Goal: Information Seeking & Learning: Understand process/instructions

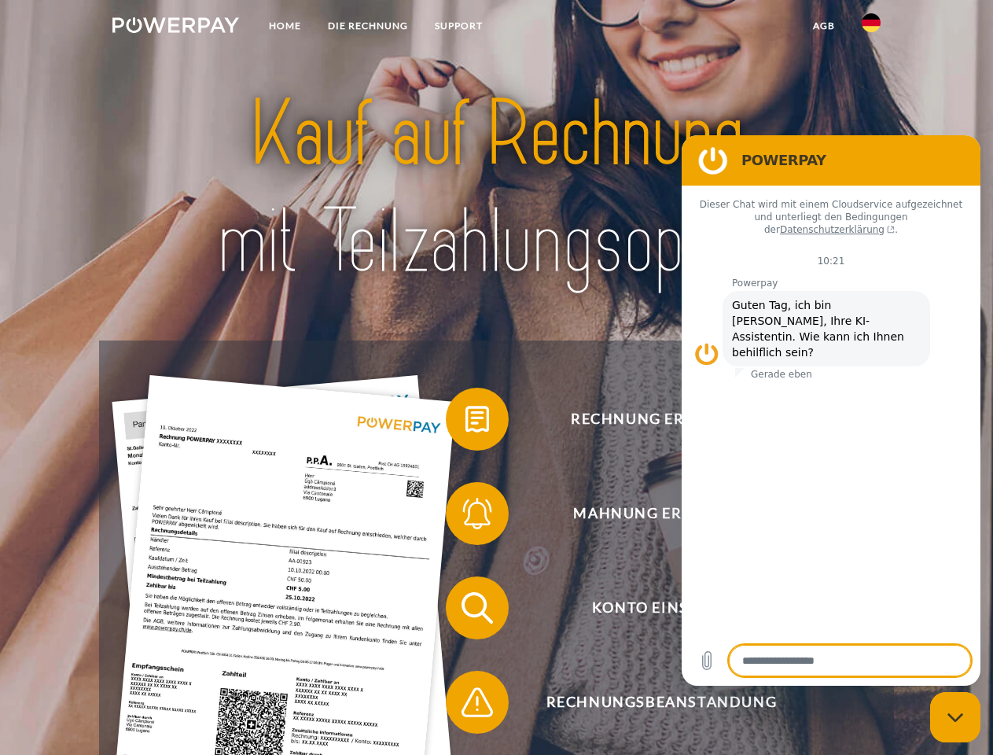
click at [175, 28] on img at bounding box center [175, 25] width 127 height 16
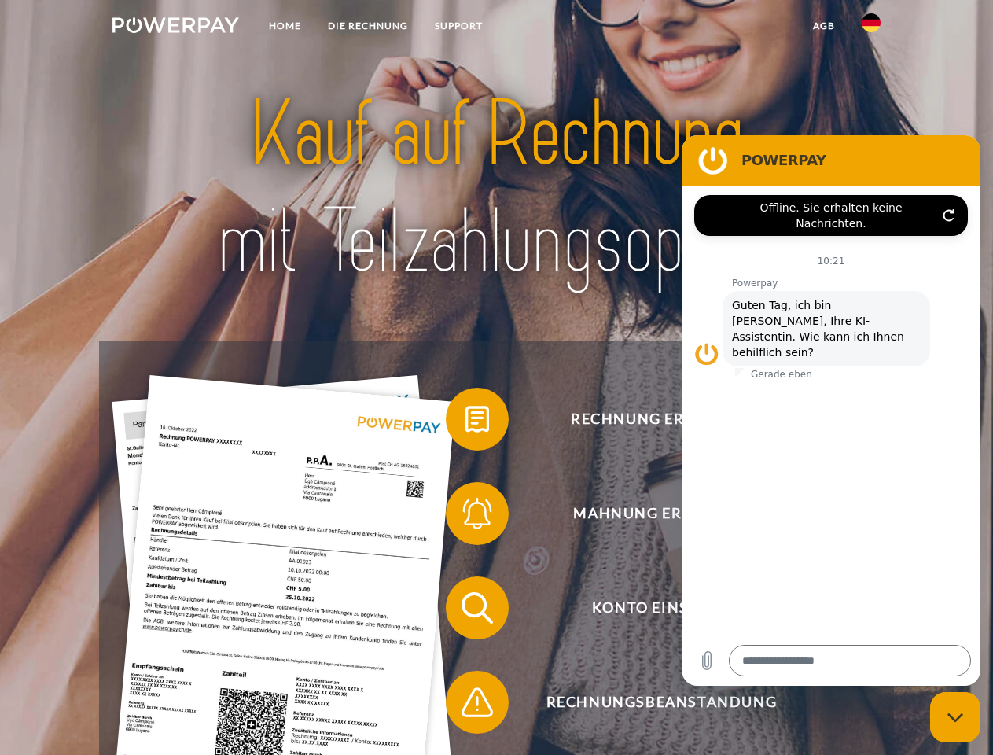
click at [871, 28] on img at bounding box center [871, 22] width 19 height 19
click at [823, 26] on link "agb" at bounding box center [824, 26] width 49 height 28
click at [466, 422] on span at bounding box center [453, 419] width 79 height 79
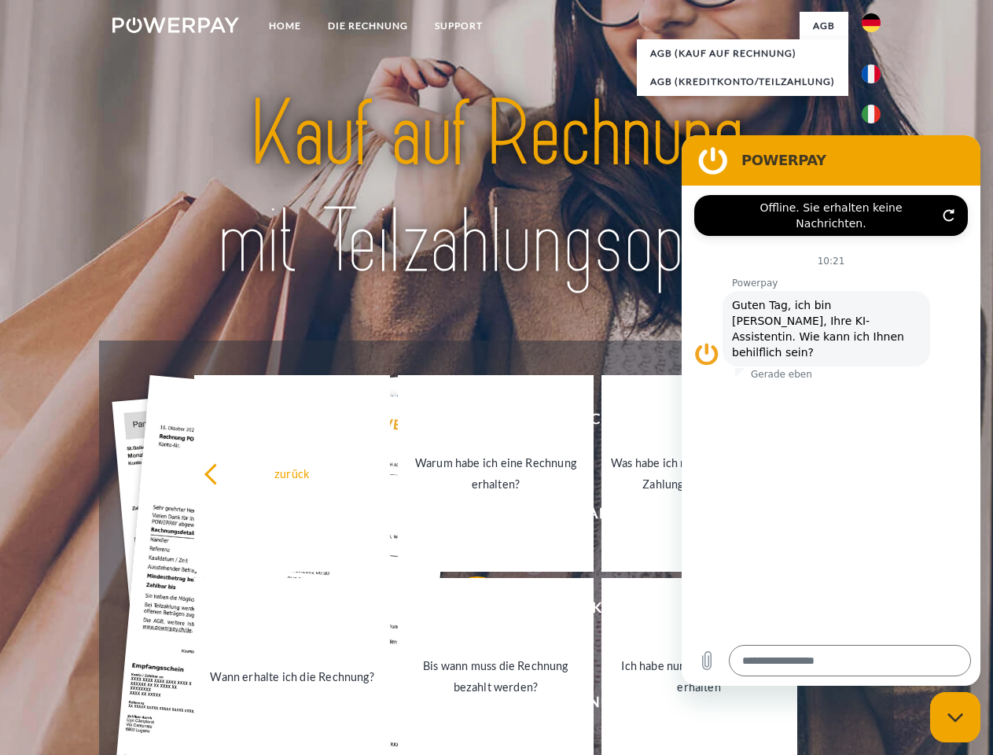
click at [466, 517] on div "Rechnung erhalten? Mahnung erhalten? Konto einsehen" at bounding box center [496, 655] width 794 height 629
click at [466, 611] on link "Bis wann muss die Rechnung bezahlt werden?" at bounding box center [496, 676] width 196 height 197
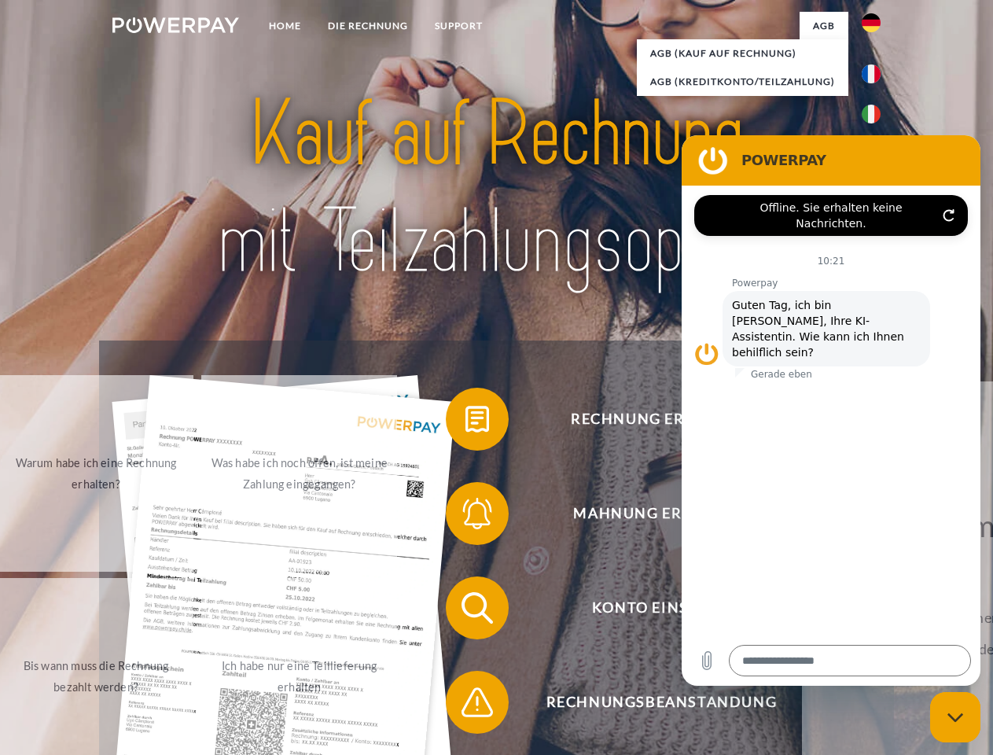
click at [466, 705] on span at bounding box center [453, 702] width 79 height 79
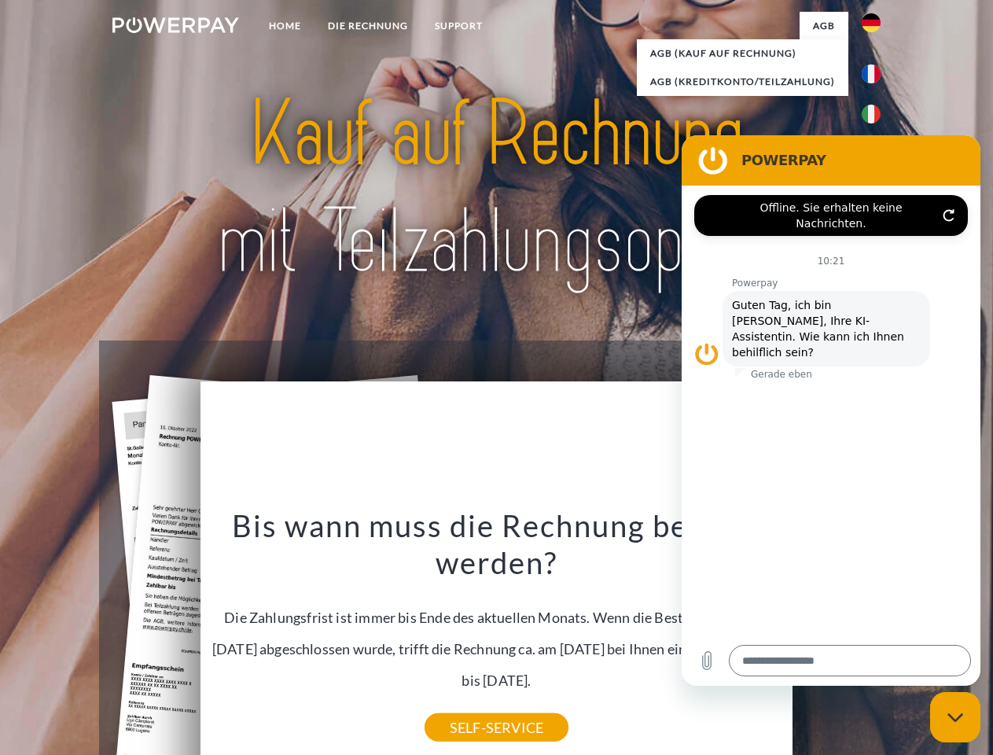
click at [955, 717] on icon "Messaging-Fenster schließen" at bounding box center [956, 717] width 17 height 10
type textarea "*"
